Goal: Browse casually: Explore the website without a specific task or goal

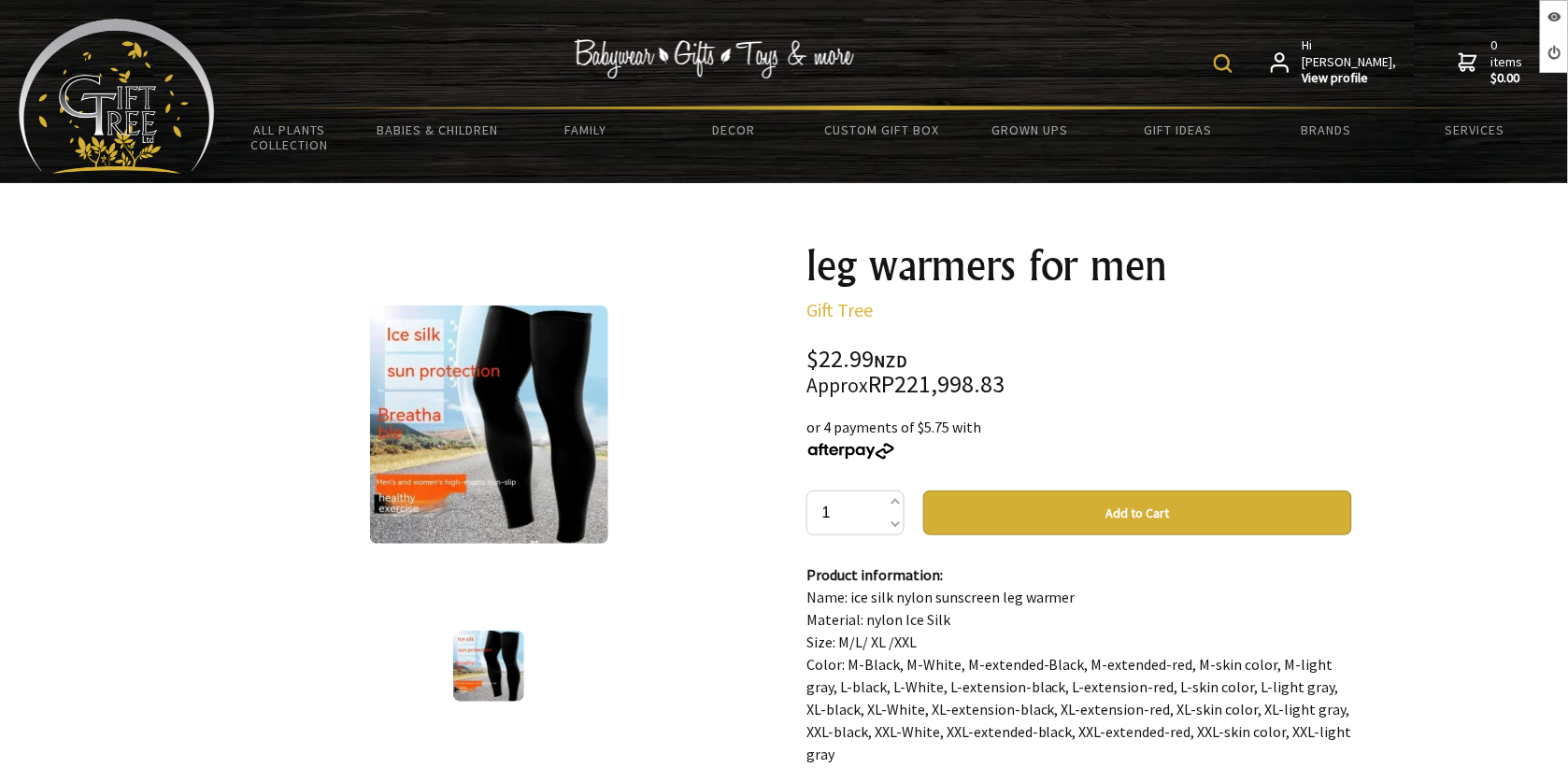
click at [666, 646] on oncord-rotator at bounding box center [488, 665] width 546 height 79
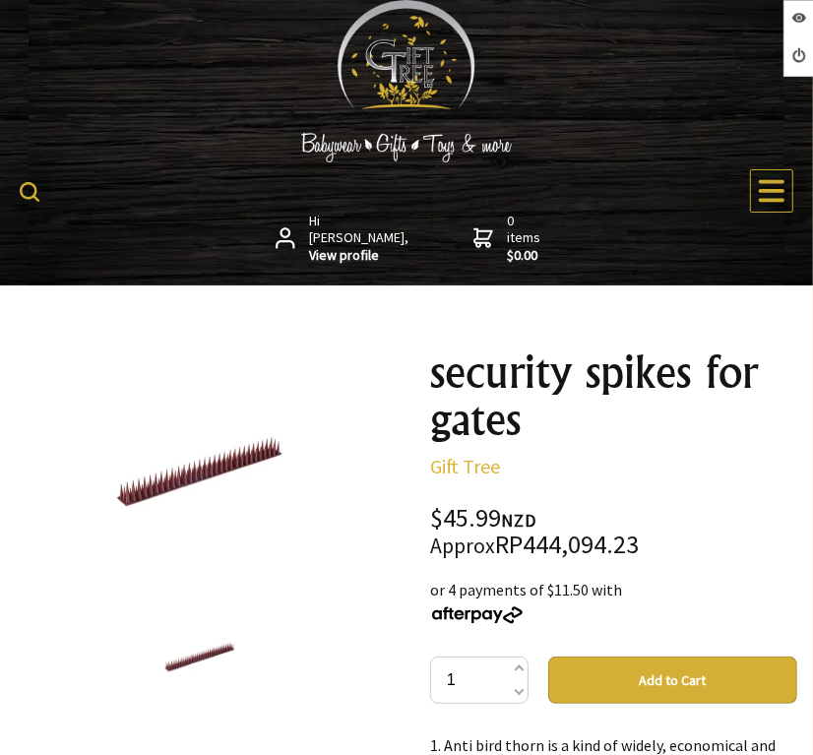
click at [651, 254] on div "Hi Rahman, View profile 0 items $0.00" at bounding box center [407, 199] width 774 height 133
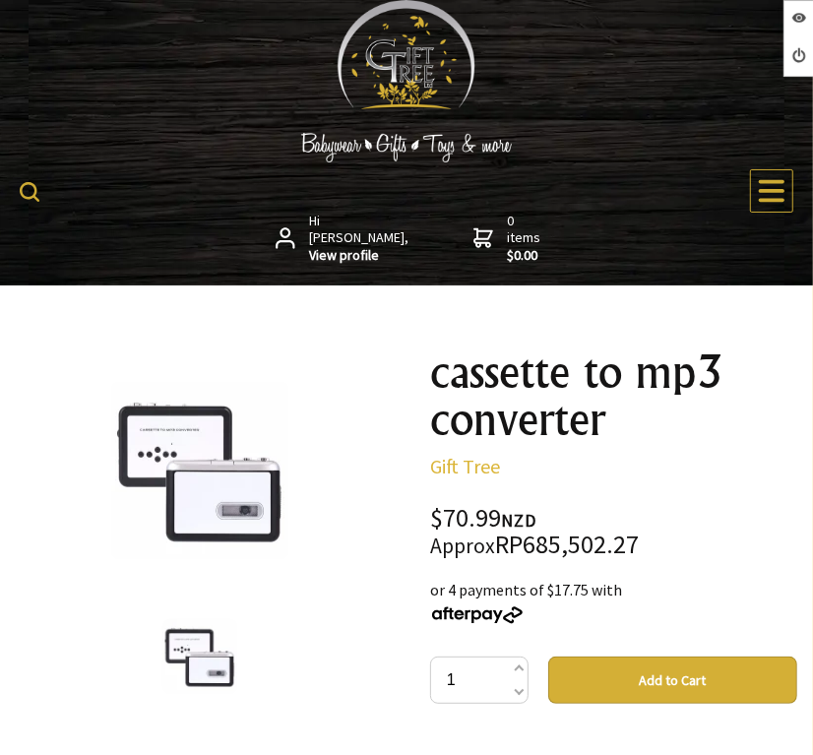
click at [607, 477] on p "Gift Tree" at bounding box center [613, 467] width 367 height 24
